Goal: Task Accomplishment & Management: Use online tool/utility

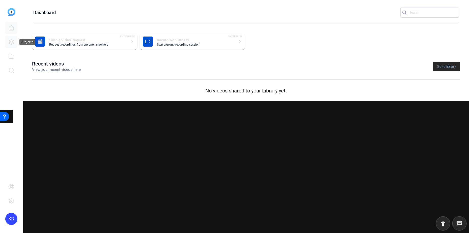
click at [11, 41] on icon at bounding box center [11, 42] width 6 height 6
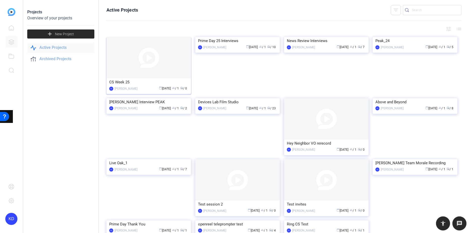
click at [125, 82] on div "CS Week 25" at bounding box center [148, 82] width 79 height 8
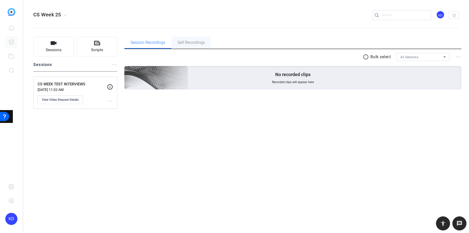
click at [195, 43] on span "Self Recordings" at bounding box center [190, 43] width 27 height 4
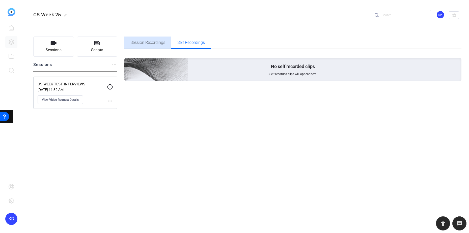
click at [165, 42] on div "Session Recordings" at bounding box center [147, 43] width 47 height 12
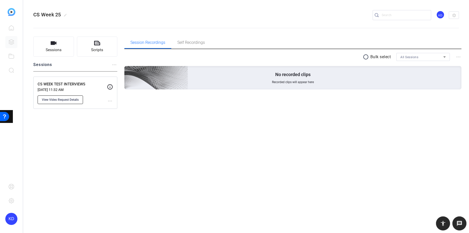
click at [63, 99] on span "View Video Request Details" at bounding box center [60, 100] width 37 height 4
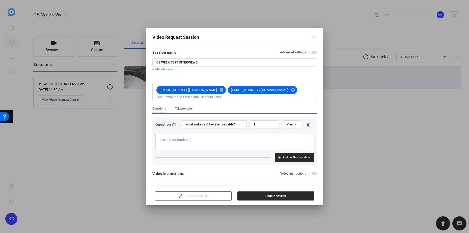
click at [312, 39] on mat-icon "close" at bounding box center [314, 37] width 6 height 6
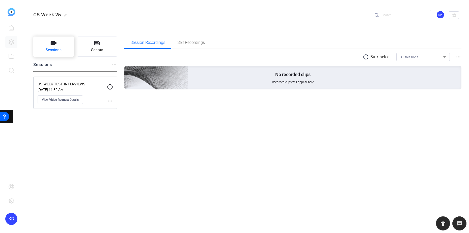
click at [47, 47] on span "Sessions" at bounding box center [54, 50] width 16 height 6
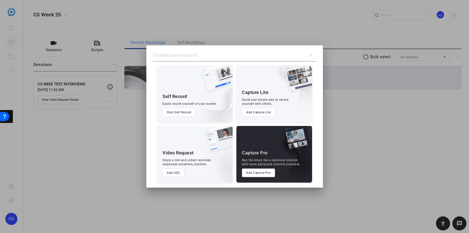
click at [180, 111] on button "Start Self Record" at bounding box center [178, 112] width 33 height 9
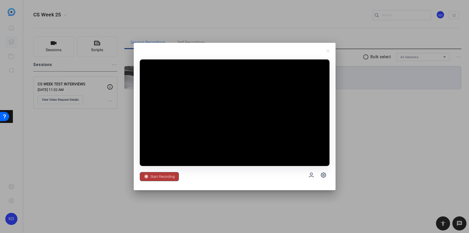
click at [159, 176] on span "Start Recording" at bounding box center [162, 177] width 24 height 10
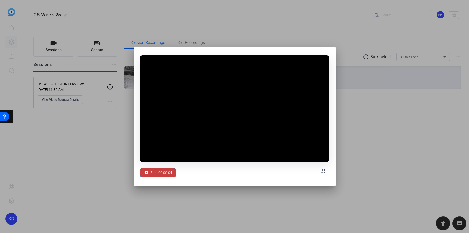
click at [162, 172] on span "Stop 00:00:04" at bounding box center [161, 173] width 22 height 10
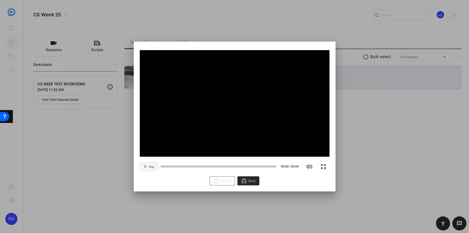
click at [150, 168] on span "button" at bounding box center [149, 167] width 18 height 12
click at [255, 181] on span "Save" at bounding box center [252, 180] width 8 height 5
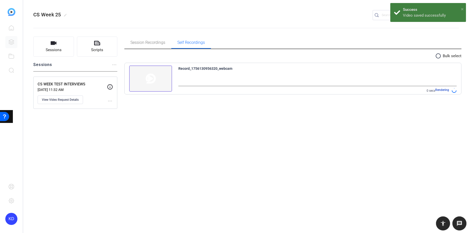
click at [461, 7] on span "×" at bounding box center [462, 9] width 3 height 6
